Goal: Find contact information: Find contact information

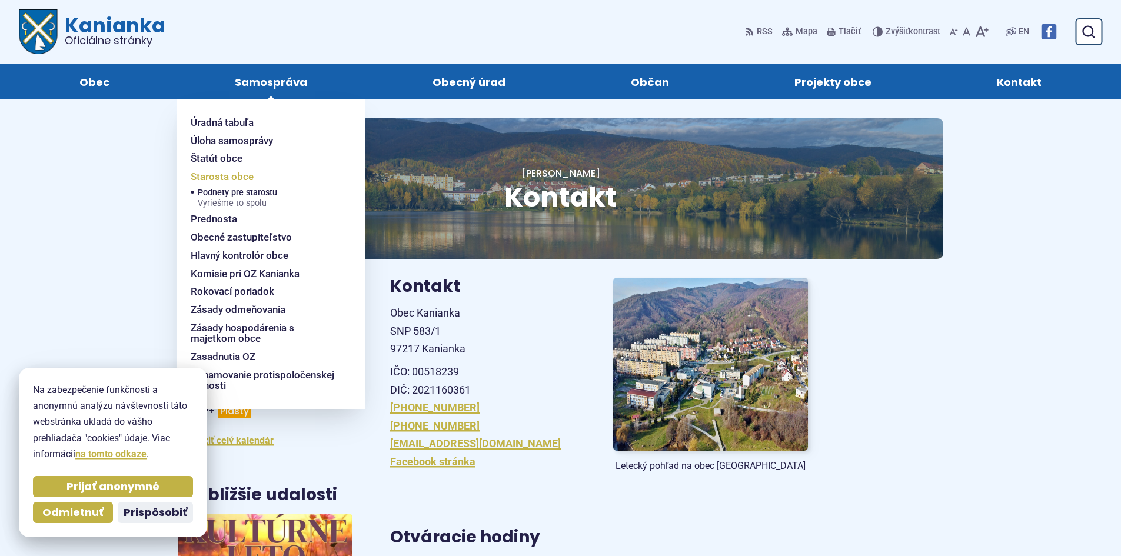
click at [228, 178] on span "Starosta obce" at bounding box center [222, 177] width 63 height 18
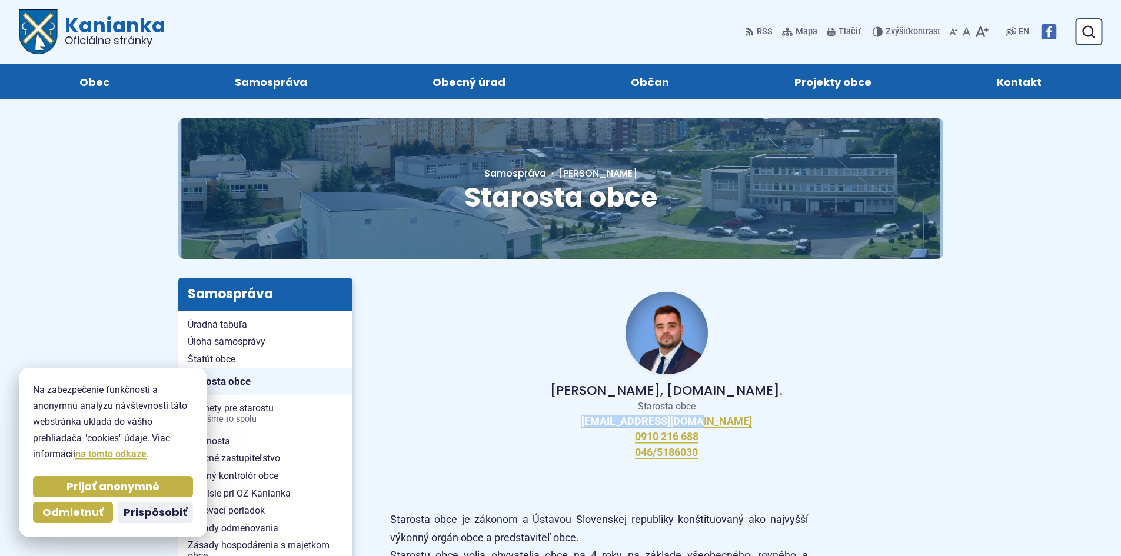
drag, startPoint x: 727, startPoint y: 422, endPoint x: 610, endPoint y: 422, distance: 116.6
click at [610, 422] on div "Peter Bielický, DiS.art. Starosta obce starosta@kanianka.sk 0910 216 688 046/51…" at bounding box center [666, 375] width 553 height 195
copy link "starosta@kanianka.sk"
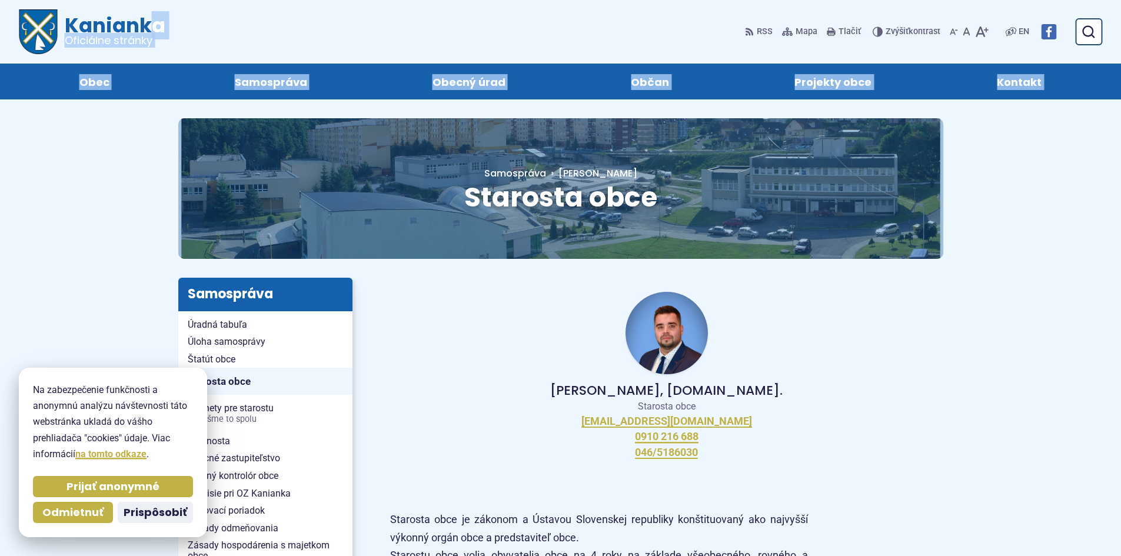
drag, startPoint x: 164, startPoint y: 22, endPoint x: 68, endPoint y: 19, distance: 96.0
click at [68, 19] on div "Kanianka Oficiálne stránky Prepnúť Menu Obec Základné údaje Základné informácie…" at bounding box center [561, 49] width 1084 height 99
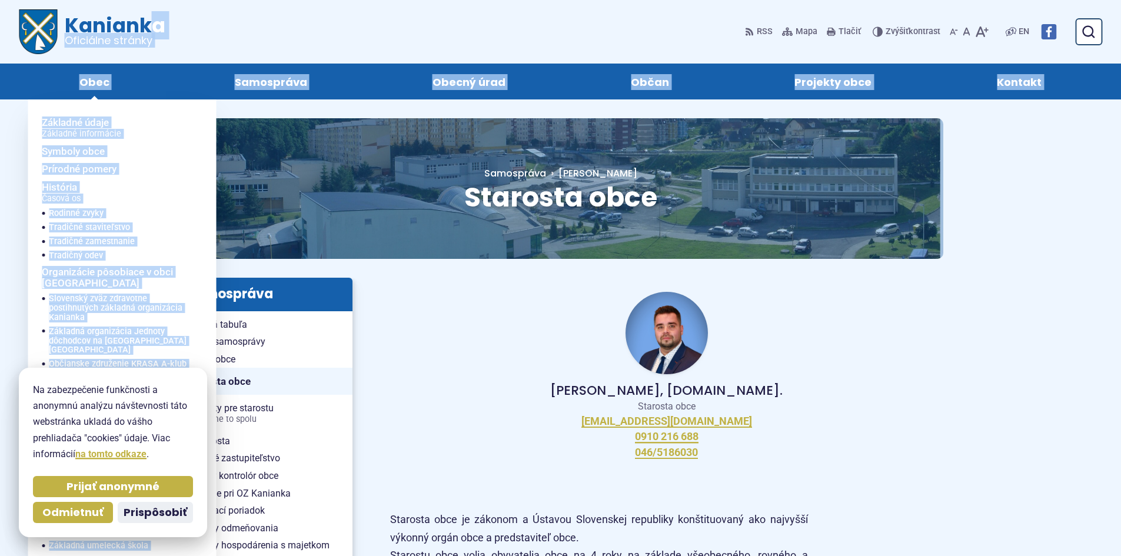
click at [79, 215] on span "Rodinné zvyky" at bounding box center [76, 214] width 55 height 14
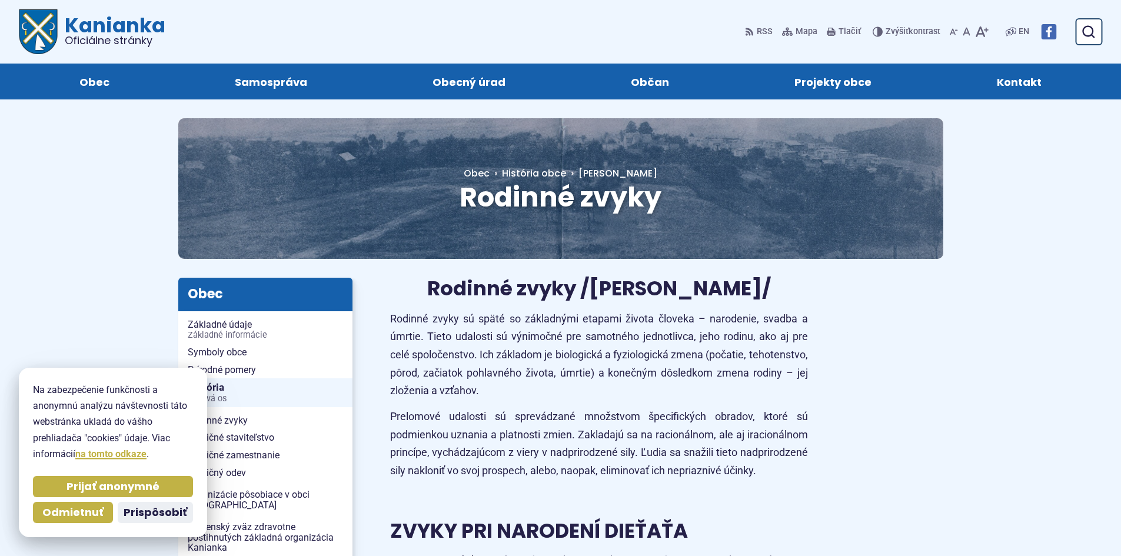
click at [426, 265] on div "Rodinné zvyky Hlavná stránka Obec História obce [GEOGRAPHIC_DATA] zvyky" at bounding box center [561, 198] width 803 height 160
click at [1020, 84] on span "Kontakt" at bounding box center [1019, 82] width 45 height 36
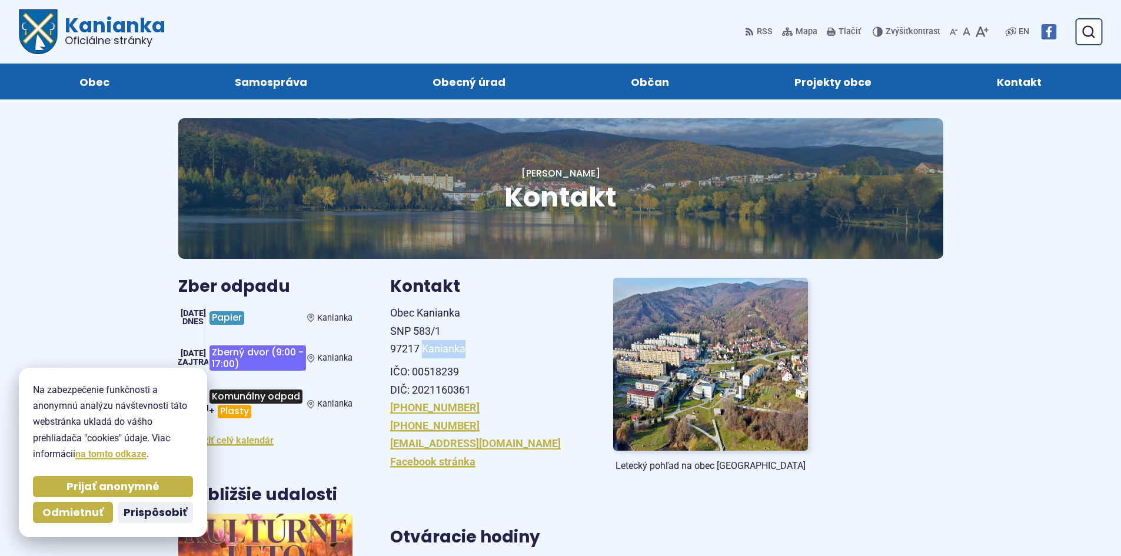
drag, startPoint x: 466, startPoint y: 348, endPoint x: 424, endPoint y: 349, distance: 41.8
click at [424, 349] on span "Obec Kanianka SNP 583/1 97217 Kanianka" at bounding box center [427, 331] width 75 height 48
copy span "Kanianka"
